Goal: Transaction & Acquisition: Purchase product/service

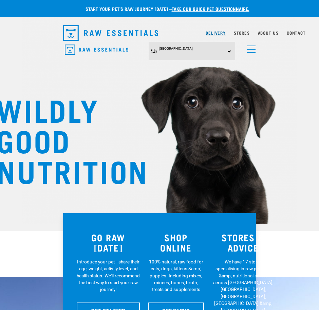
click at [217, 34] on link "Delivery" at bounding box center [216, 33] width 20 height 2
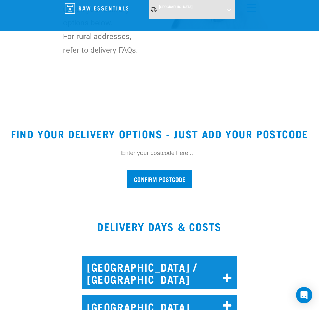
scroll to position [170, 0]
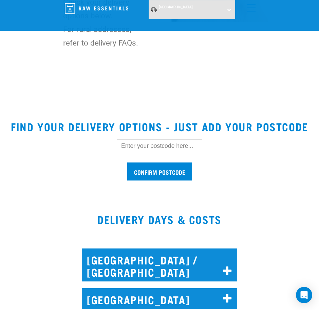
click at [148, 144] on input "text" at bounding box center [160, 145] width 86 height 13
click at [127, 162] on input "Confirm postcode" at bounding box center [159, 171] width 65 height 18
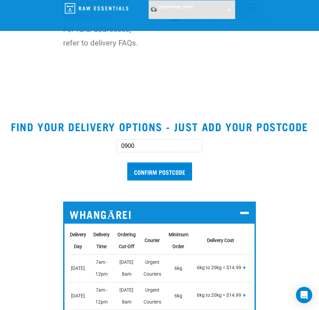
drag, startPoint x: 152, startPoint y: 144, endPoint x: 69, endPoint y: 143, distance: 83.2
click at [69, 143] on div "0900 Confirm postcode" at bounding box center [159, 156] width 215 height 56
click at [127, 162] on input "Confirm postcode" at bounding box center [159, 171] width 65 height 18
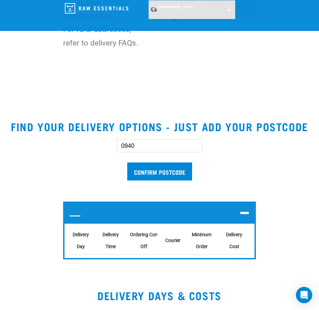
scroll to position [212, 0]
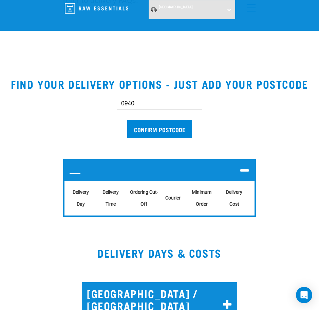
click at [137, 106] on input "0940" at bounding box center [160, 103] width 86 height 13
click at [127, 120] on input "Confirm postcode" at bounding box center [159, 129] width 65 height 18
click at [150, 129] on input "Confirm postcode" at bounding box center [159, 129] width 65 height 18
drag, startPoint x: 140, startPoint y: 104, endPoint x: 130, endPoint y: 102, distance: 10.7
click at [130, 102] on input "0972" at bounding box center [160, 103] width 86 height 13
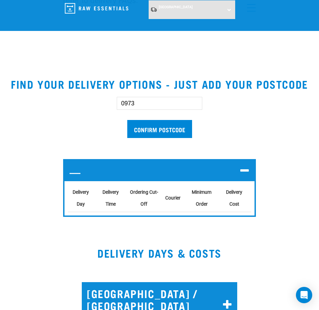
click at [127, 120] on input "Confirm postcode" at bounding box center [159, 129] width 65 height 18
drag, startPoint x: 143, startPoint y: 103, endPoint x: 40, endPoint y: 109, distance: 102.4
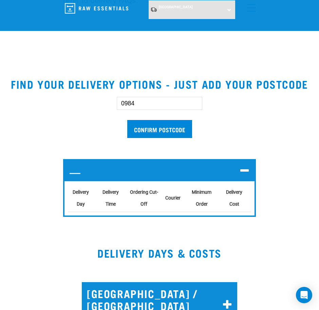
click at [51, 107] on section "Find your delivery options - just add your postcode 0984 Confirm postcode — Del…" at bounding box center [159, 150] width 319 height 161
click at [127, 120] on input "Confirm postcode" at bounding box center [159, 129] width 65 height 18
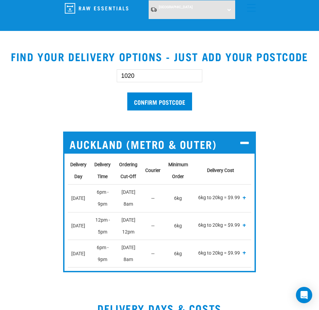
scroll to position [170, 0]
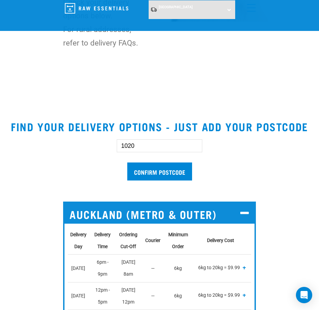
drag, startPoint x: 142, startPoint y: 144, endPoint x: 67, endPoint y: 138, distance: 74.6
click at [67, 143] on div "1020 Confirm postcode" at bounding box center [159, 156] width 215 height 56
click at [127, 162] on input "Confirm postcode" at bounding box center [159, 171] width 65 height 18
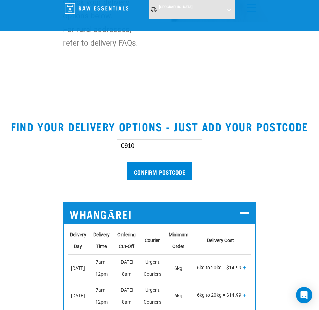
drag, startPoint x: 149, startPoint y: 147, endPoint x: 89, endPoint y: 144, distance: 59.8
click at [89, 144] on div "0910 Confirm postcode" at bounding box center [159, 156] width 215 height 56
click at [127, 162] on input "Confirm postcode" at bounding box center [159, 171] width 65 height 18
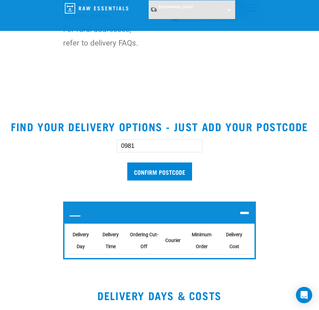
click at [127, 162] on input "Confirm postcode" at bounding box center [159, 171] width 65 height 18
click at [149, 147] on input "0981" at bounding box center [160, 145] width 86 height 13
click at [127, 162] on input "Confirm postcode" at bounding box center [159, 171] width 65 height 18
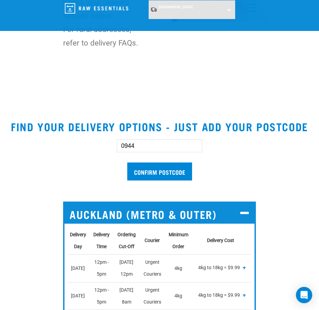
click at [127, 162] on input "Confirm postcode" at bounding box center [159, 171] width 65 height 18
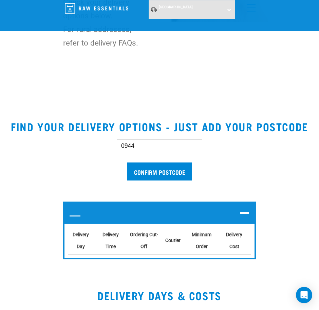
drag, startPoint x: 141, startPoint y: 148, endPoint x: 93, endPoint y: 139, distance: 48.3
click at [94, 139] on div "0944 Confirm postcode" at bounding box center [159, 156] width 215 height 56
click at [127, 162] on input "Confirm postcode" at bounding box center [159, 171] width 65 height 18
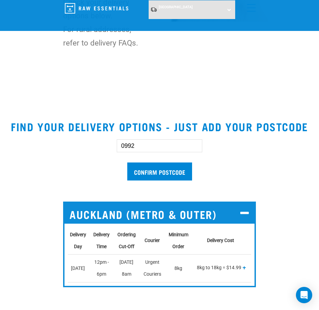
drag, startPoint x: 144, startPoint y: 146, endPoint x: 40, endPoint y: 135, distance: 103.8
click at [40, 135] on section "Find your delivery options - just add your postcode 0992 Confirm postcode Auckl…" at bounding box center [159, 206] width 319 height 188
click at [127, 162] on input "Confirm postcode" at bounding box center [159, 171] width 65 height 18
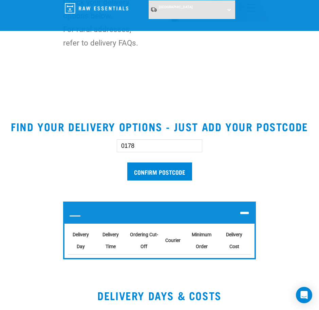
click at [160, 145] on input "0178" at bounding box center [160, 145] width 86 height 13
click at [127, 162] on input "Confirm postcode" at bounding box center [159, 171] width 65 height 18
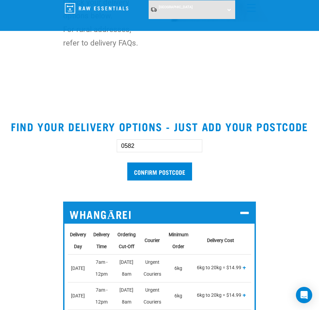
click at [127, 162] on input "Confirm postcode" at bounding box center [159, 171] width 65 height 18
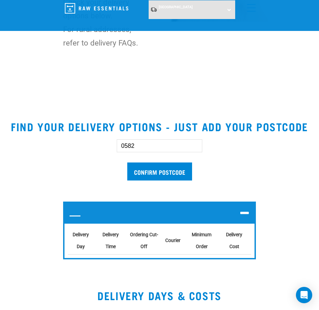
drag, startPoint x: 146, startPoint y: 148, endPoint x: 58, endPoint y: 135, distance: 89.1
click at [66, 136] on div "0582 Confirm postcode" at bounding box center [159, 156] width 215 height 56
type input "0230"
click at [127, 162] on input "Confirm postcode" at bounding box center [159, 171] width 65 height 18
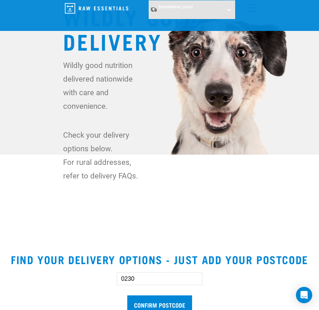
scroll to position [0, 0]
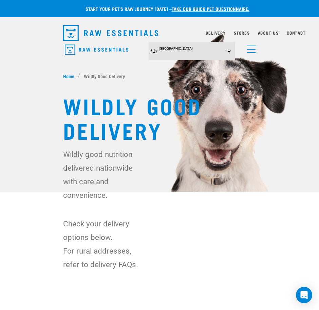
click at [254, 50] on link "menu" at bounding box center [250, 47] width 12 height 12
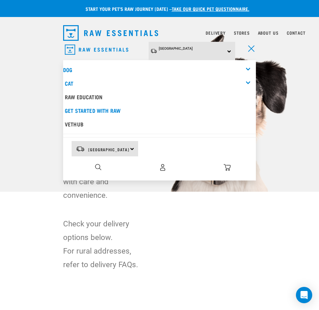
click at [247, 66] on div "Dog" at bounding box center [159, 70] width 193 height 14
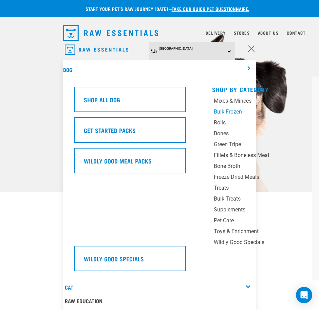
click at [230, 108] on div "Bulk Frozen" at bounding box center [253, 112] width 78 height 8
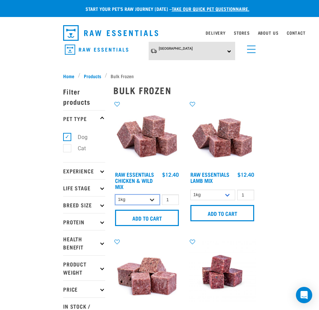
click at [147, 203] on select "1kg 3kg Bulk (20kg)" at bounding box center [137, 199] width 45 height 11
select select "731"
click at [115, 194] on select "1kg 3kg Bulk (20kg)" at bounding box center [137, 199] width 45 height 11
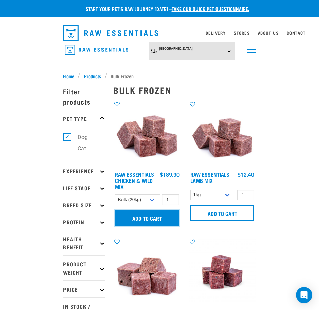
click at [144, 218] on input "Add to cart" at bounding box center [147, 217] width 64 height 16
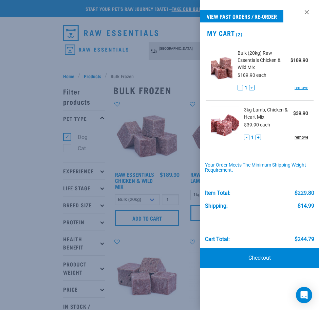
click at [301, 137] on link "remove" at bounding box center [302, 137] width 14 height 6
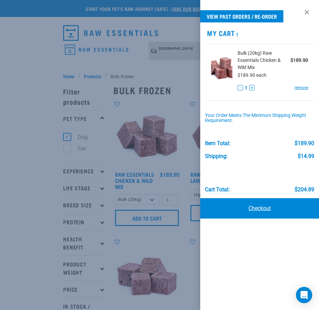
click at [270, 209] on link "Checkout" at bounding box center [259, 208] width 119 height 20
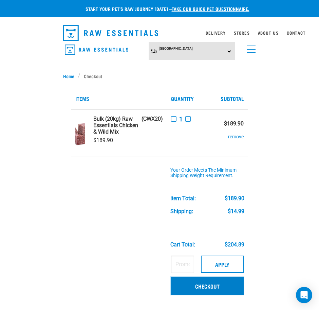
click at [211, 288] on link "Checkout" at bounding box center [207, 286] width 73 height 18
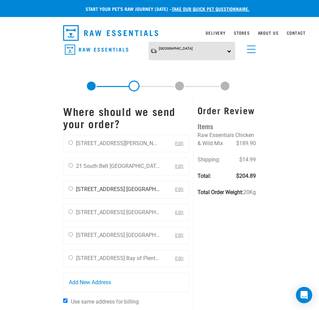
scroll to position [42, 0]
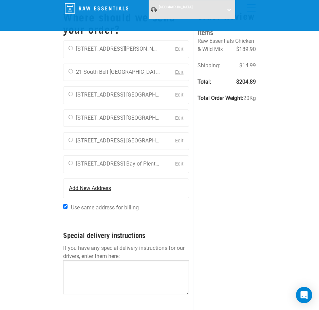
click at [86, 187] on span "Add New Address" at bounding box center [90, 188] width 42 height 8
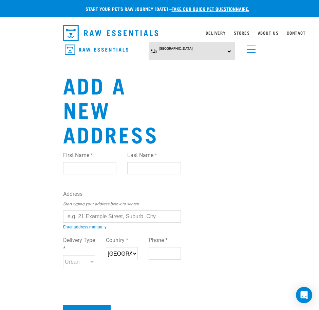
click at [83, 162] on input "First Name *" at bounding box center [89, 168] width 53 height 12
type input "[PERSON_NAME]"
drag, startPoint x: 129, startPoint y: 149, endPoint x: 134, endPoint y: 146, distance: 6.4
click at [129, 162] on input "Last Name *" at bounding box center [153, 168] width 53 height 12
type input "[PERSON_NAME]"
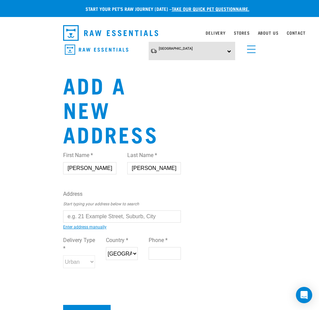
click at [81, 210] on input "text" at bounding box center [122, 216] width 118 height 12
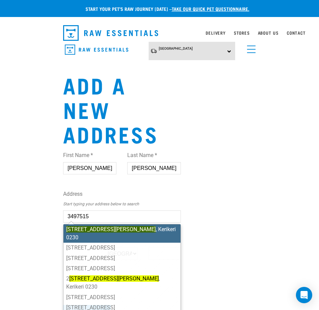
click at [128, 224] on li "5 Cannon Drive , Kerikeri 0230" at bounding box center [121, 233] width 117 height 18
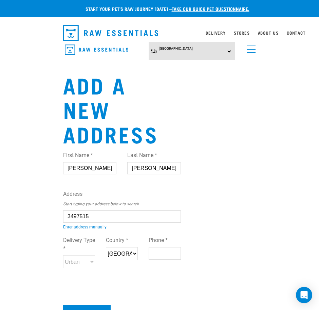
type input "5 Cannon Drive, Kerikeri 0230"
type input "[STREET_ADDRESS][PERSON_NAME]"
type input "Kerikeri"
type input "Northland"
select select "NTL"
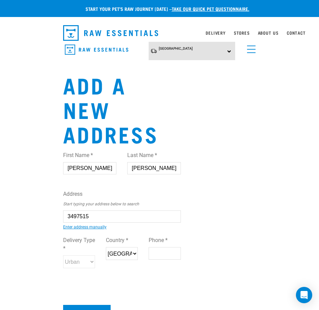
type input "0230"
select select "Urban"
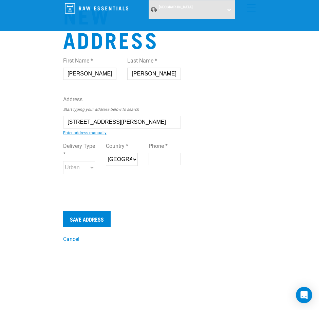
type input "5 Cannon Drive, Kerikeri 0230"
click at [160, 153] on input "Phone *" at bounding box center [165, 159] width 32 height 12
type input "0211790474"
click at [96, 210] on input "Save Address" at bounding box center [87, 218] width 48 height 16
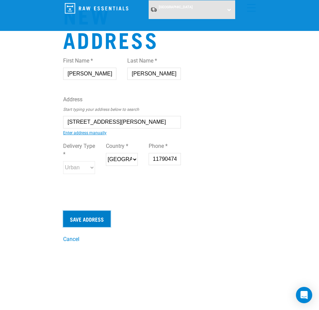
scroll to position [0, 0]
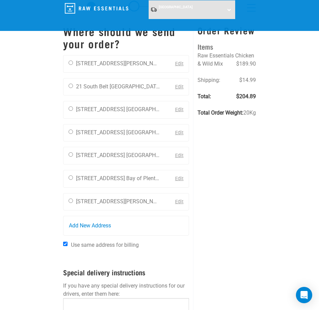
scroll to position [42, 0]
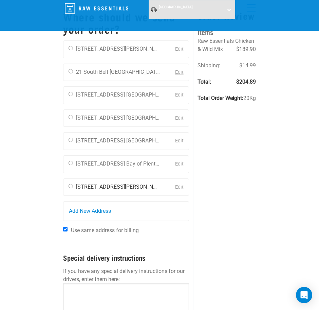
click at [73, 186] on div "[PERSON_NAME] [STREET_ADDRESS][PERSON_NAME] [GEOGRAPHIC_DATA] 0230 0211790474" at bounding box center [113, 187] width 101 height 17
click at [71, 186] on input "radio" at bounding box center [71, 186] width 4 height 4
radio input "true"
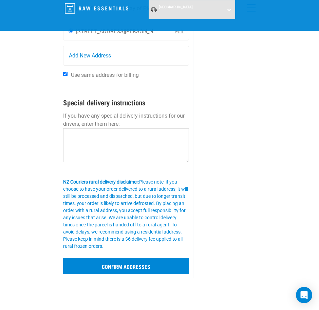
scroll to position [212, 0]
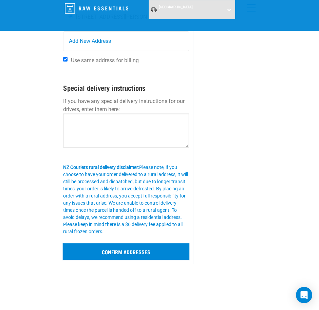
click at [122, 253] on input "Confirm addresses" at bounding box center [126, 251] width 126 height 16
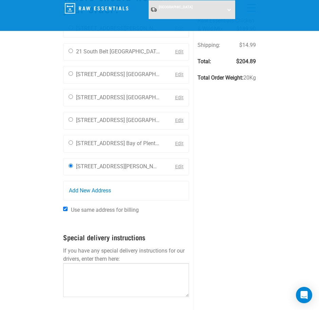
scroll to position [42, 0]
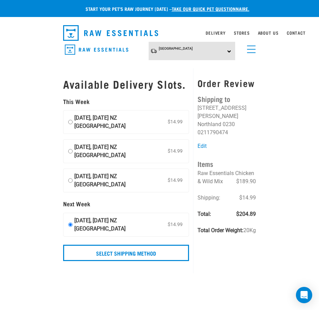
click at [69, 119] on input "03 September, Wednesday NZ Couriers North Island $14.99" at bounding box center [70, 122] width 4 height 16
radio input "true"
